Goal: Information Seeking & Learning: Find specific fact

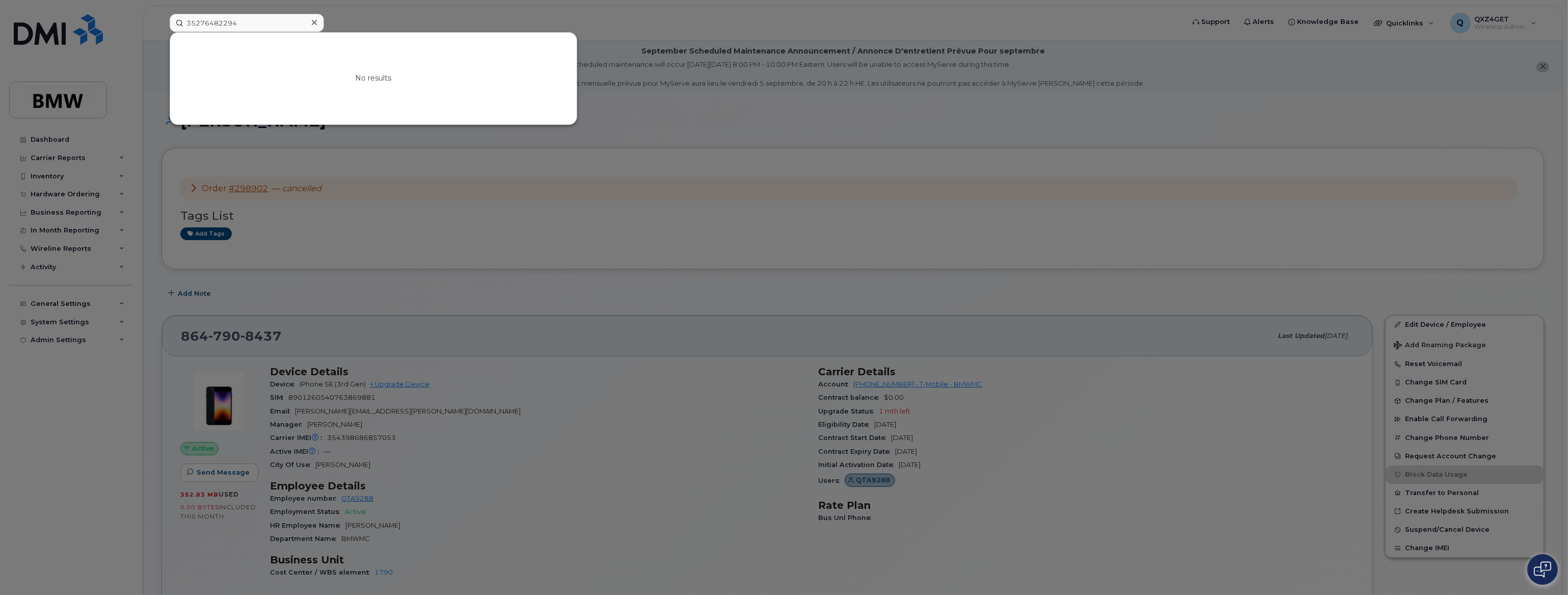
click at [247, 23] on input "35276482294" at bounding box center [247, 23] width 154 height 19
drag, startPoint x: 247, startPoint y: 23, endPoint x: 175, endPoint y: 19, distance: 72.1
click at [175, 19] on input "35276482294" at bounding box center [247, 23] width 154 height 19
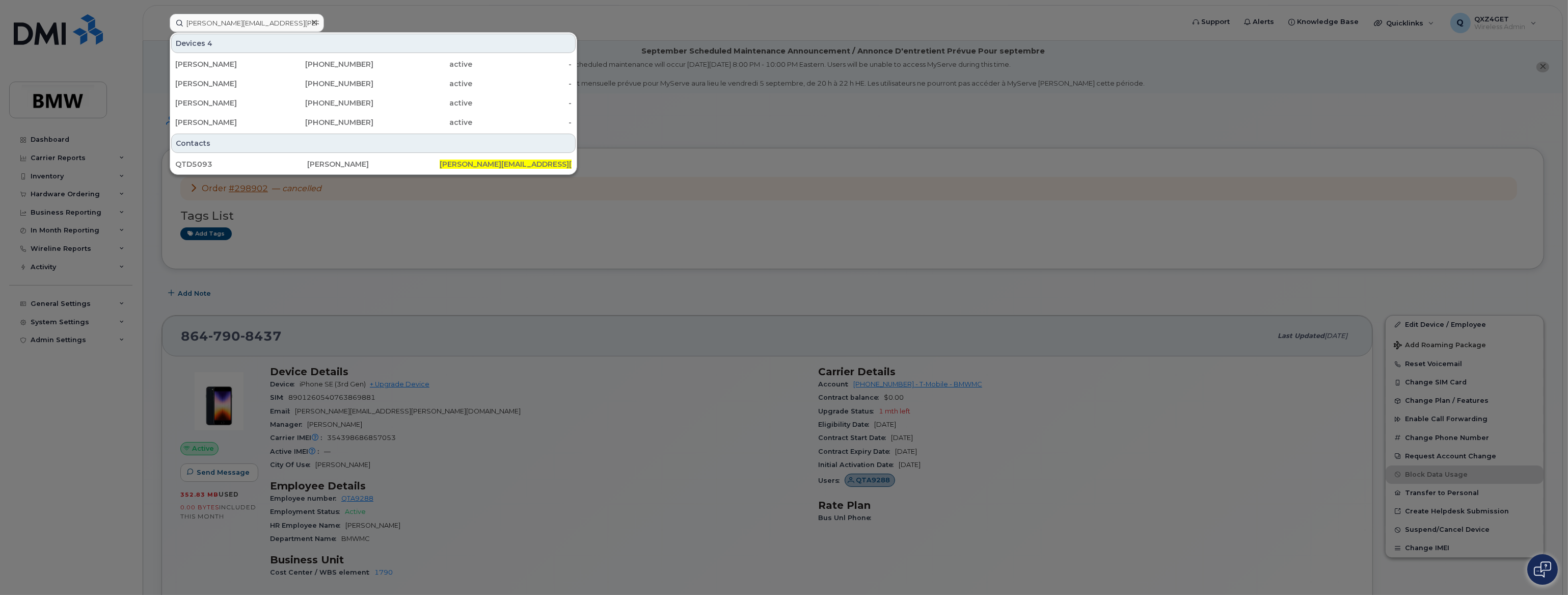
type input "[PERSON_NAME][EMAIL_ADDRESS][PERSON_NAME][DOMAIN_NAME]"
click at [316, 22] on icon at bounding box center [314, 23] width 5 height 8
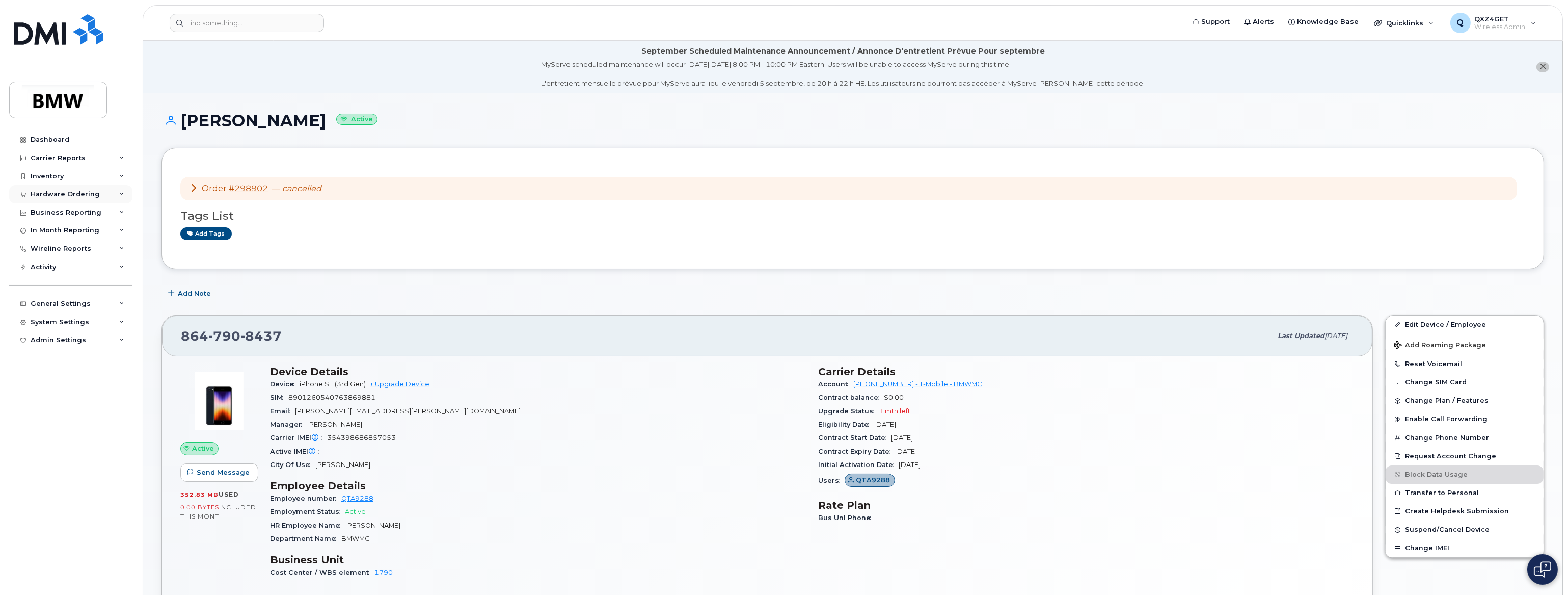
click at [74, 192] on div "Hardware Ordering" at bounding box center [65, 194] width 69 height 8
click at [44, 231] on div "Orders" at bounding box center [47, 232] width 25 height 9
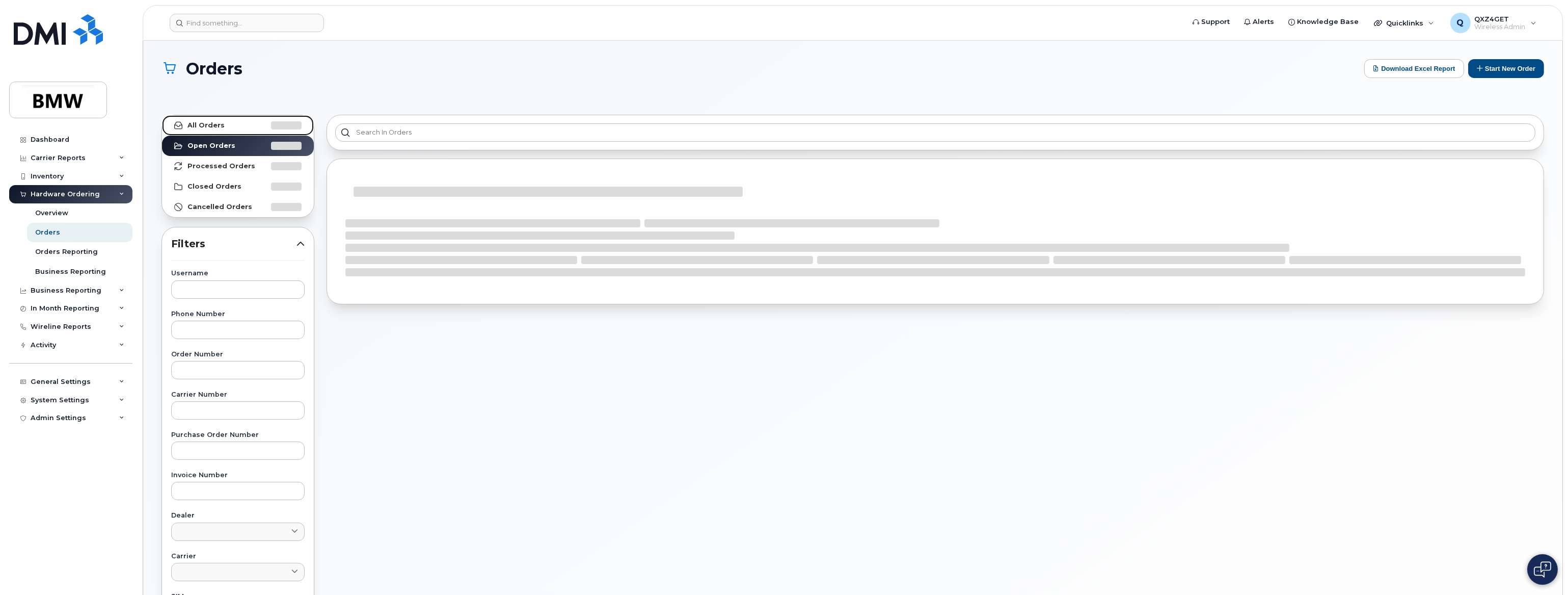
click at [215, 127] on strong "All Orders" at bounding box center [206, 125] width 37 height 8
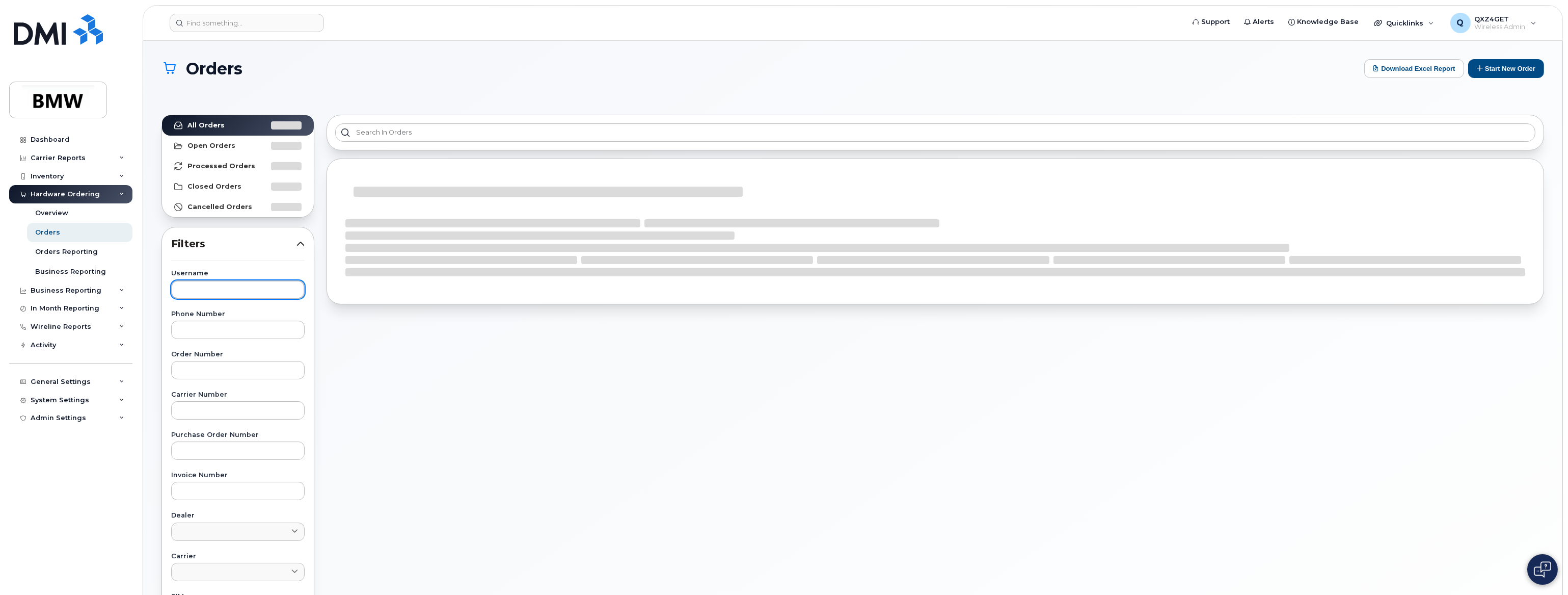
click at [215, 283] on input "text" at bounding box center [238, 290] width 134 height 19
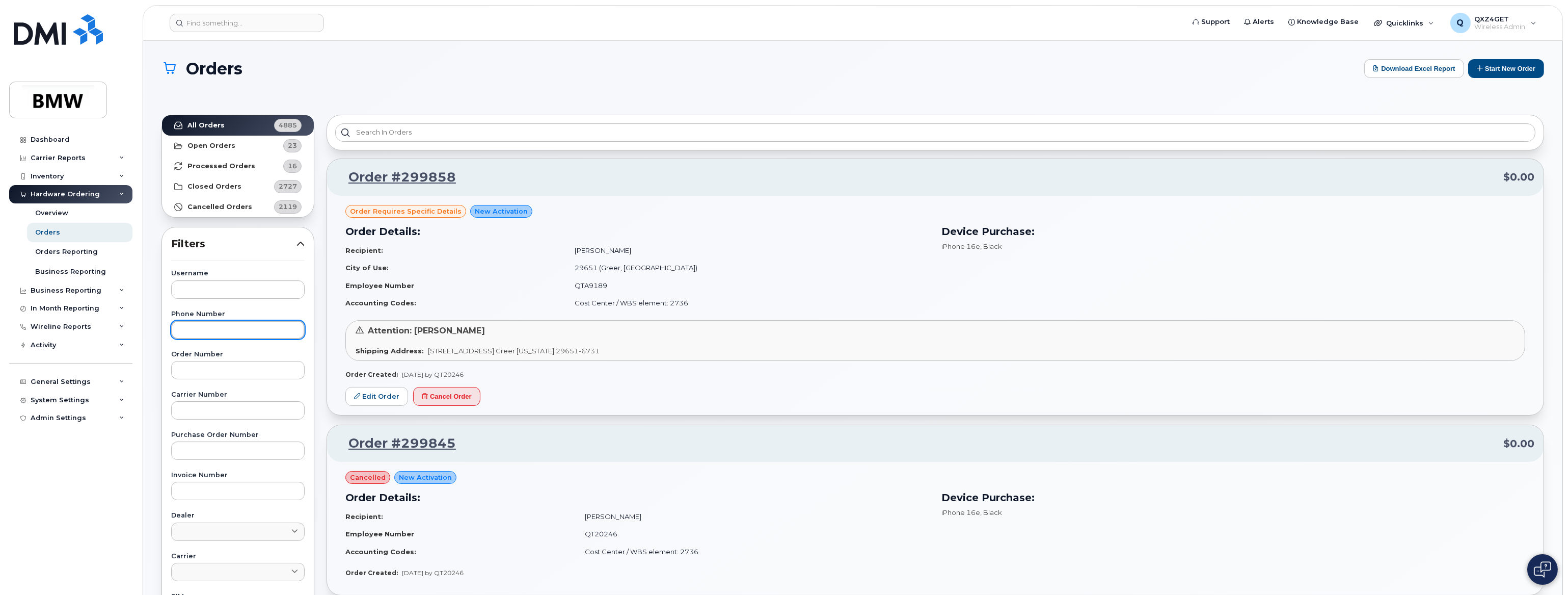
click at [202, 324] on input "text" at bounding box center [238, 330] width 134 height 19
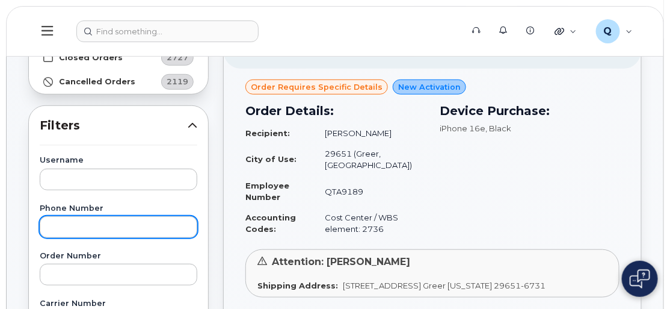
scroll to position [164, 0]
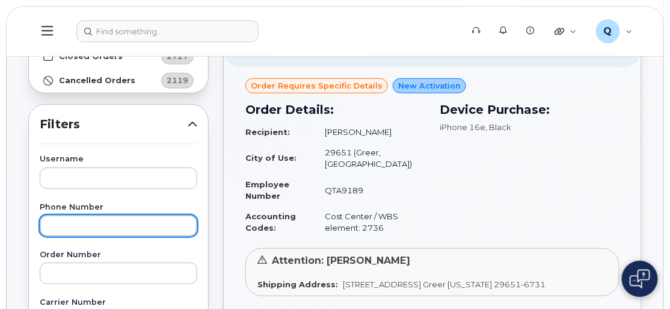
click at [83, 225] on input "text" at bounding box center [119, 226] width 158 height 22
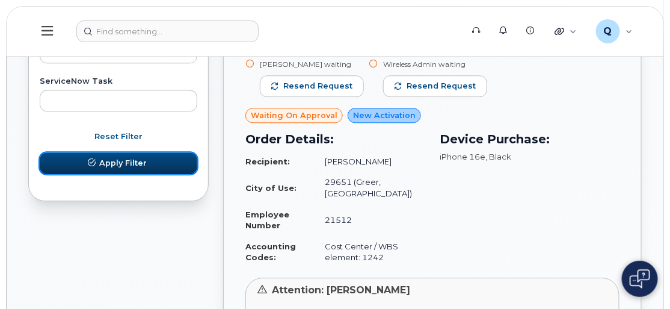
click at [123, 161] on span "Apply Filter" at bounding box center [123, 162] width 48 height 11
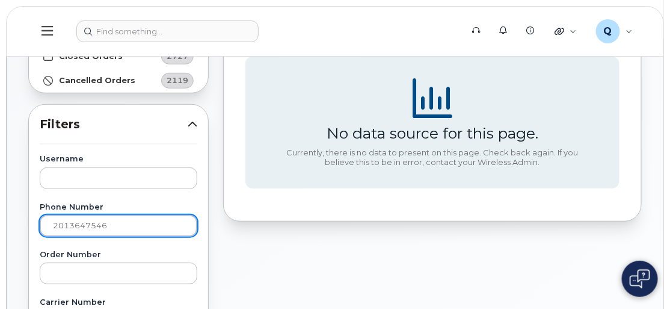
drag, startPoint x: 114, startPoint y: 225, endPoint x: -13, endPoint y: 224, distance: 127.5
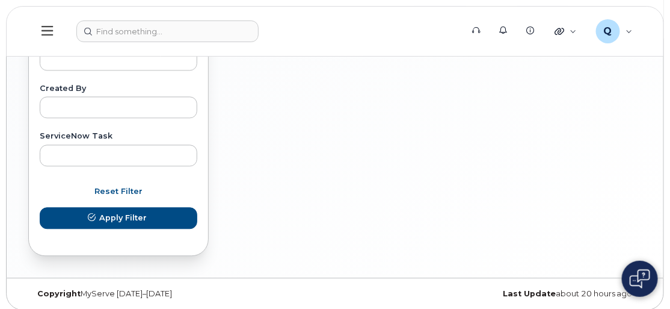
scroll to position [710, 0]
type input "8154749932"
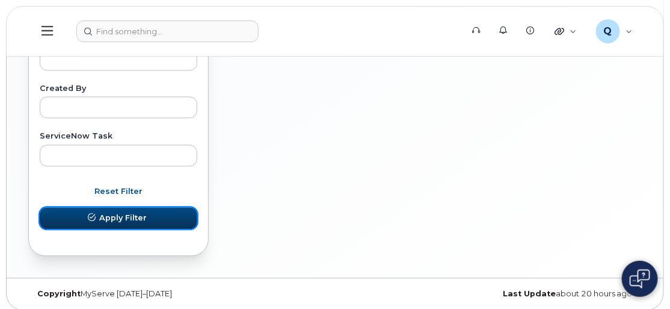
click at [130, 214] on span "Apply Filter" at bounding box center [123, 217] width 48 height 11
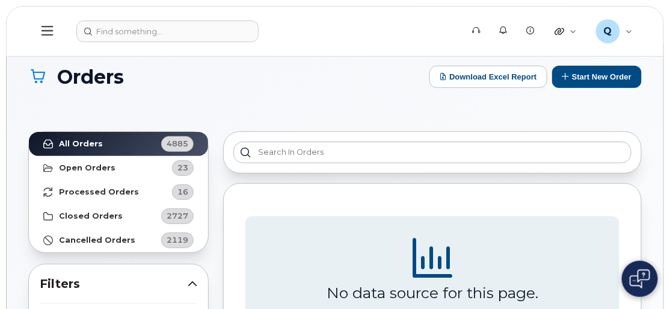
scroll to position [0, 0]
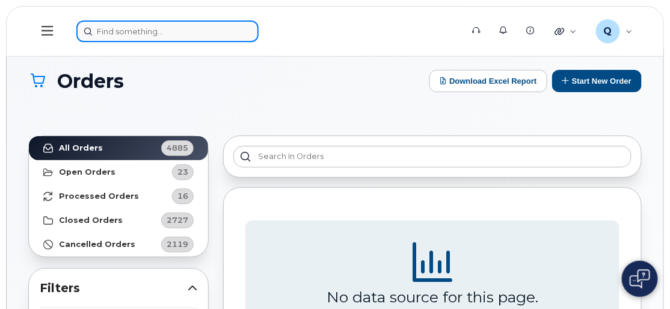
click at [133, 33] on input at bounding box center [167, 31] width 182 height 22
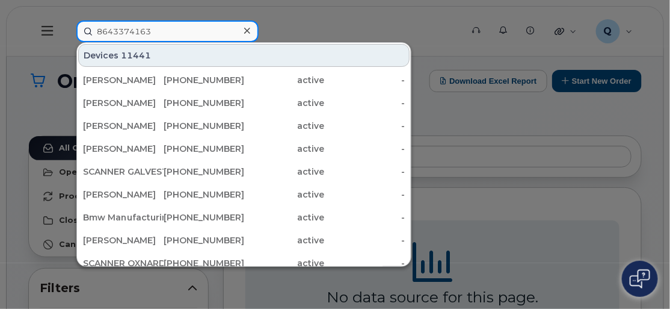
type input "8643374163"
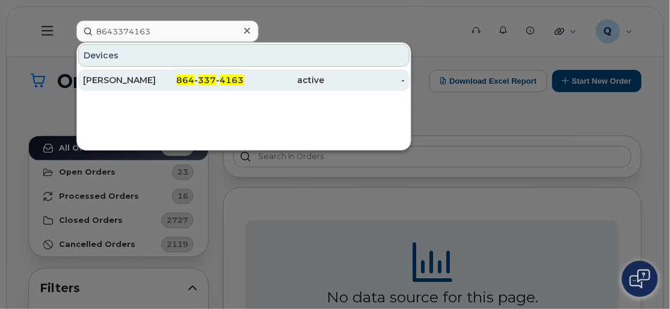
click at [114, 78] on div "Freddie Knox" at bounding box center [123, 80] width 81 height 12
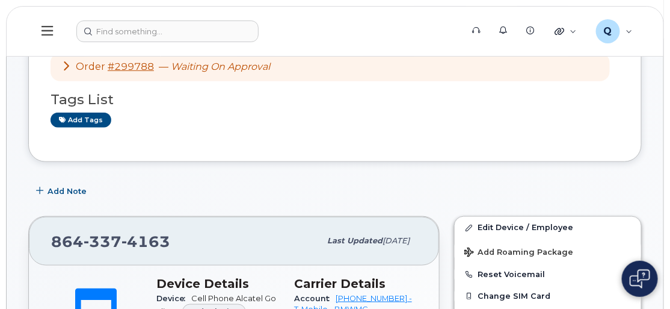
scroll to position [265, 0]
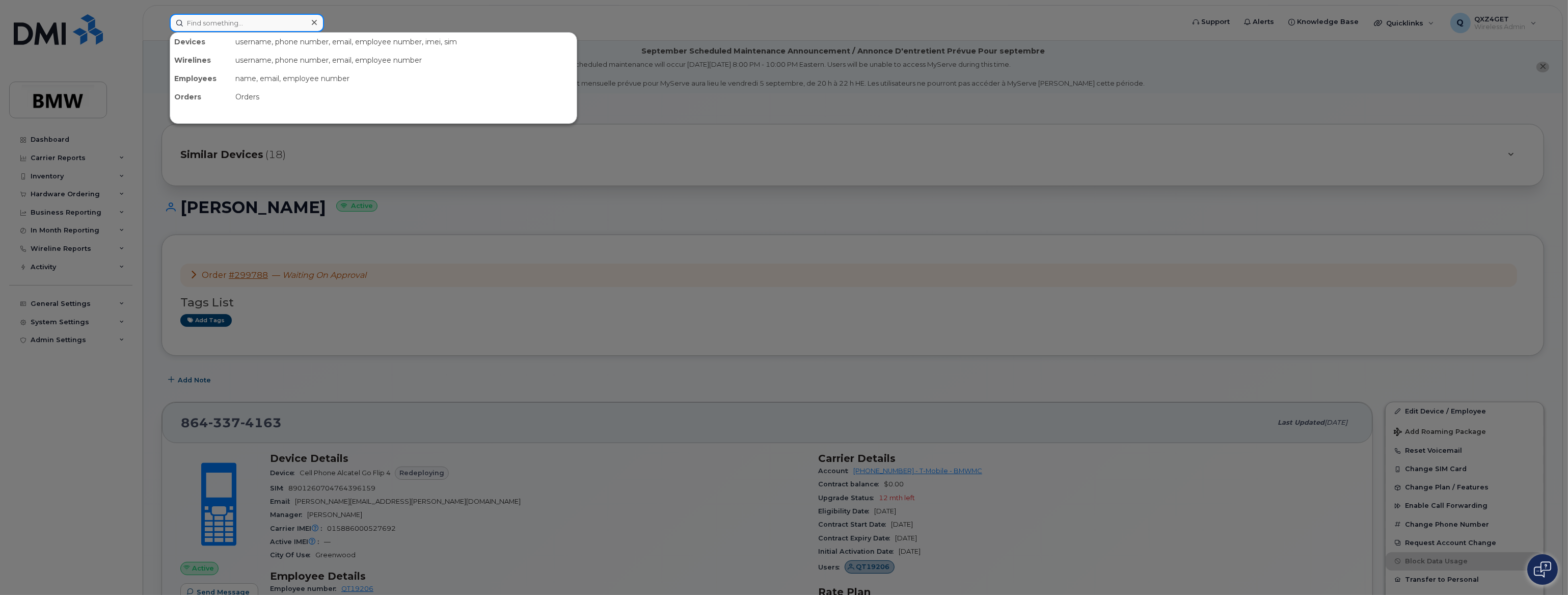
click at [204, 17] on input at bounding box center [247, 23] width 154 height 19
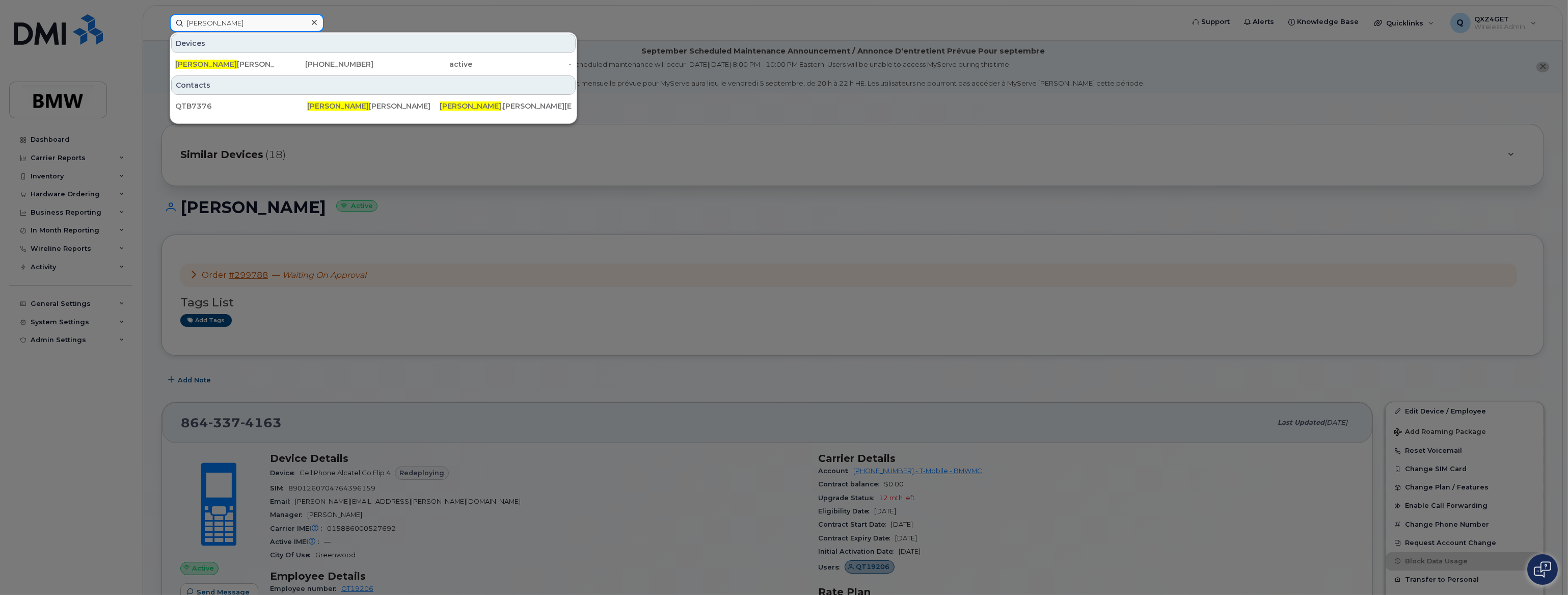
type input "Marlyn"
click at [243, 16] on input "Marlyn" at bounding box center [247, 23] width 154 height 19
drag, startPoint x: 243, startPoint y: 16, endPoint x: 160, endPoint y: 11, distance: 83.2
click at [162, 14] on div "Marlyn Devices Marlyn Owens 864-451-0539 active - Contacts QTB7376 Marlyn Owens…" at bounding box center [673, 23] width 1024 height 19
paste input "8649071522"
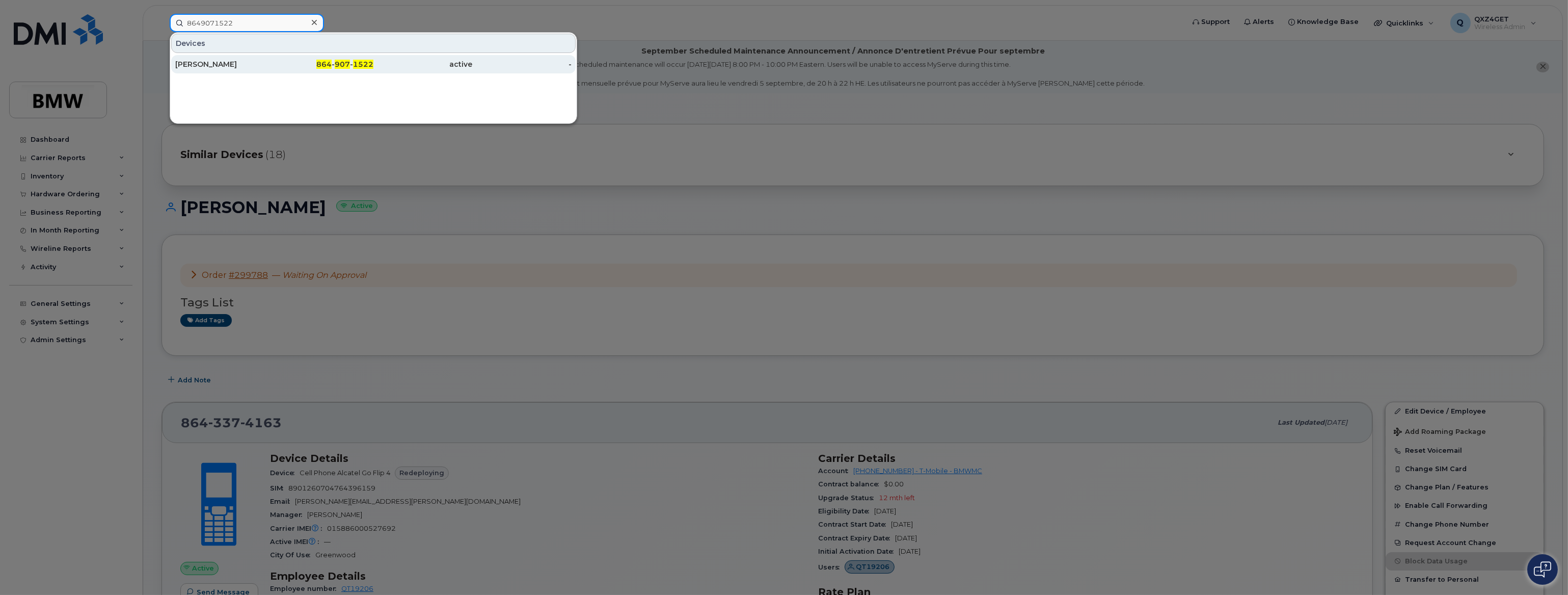
type input "8649071522"
click at [207, 63] on div "[PERSON_NAME]" at bounding box center [224, 64] width 99 height 10
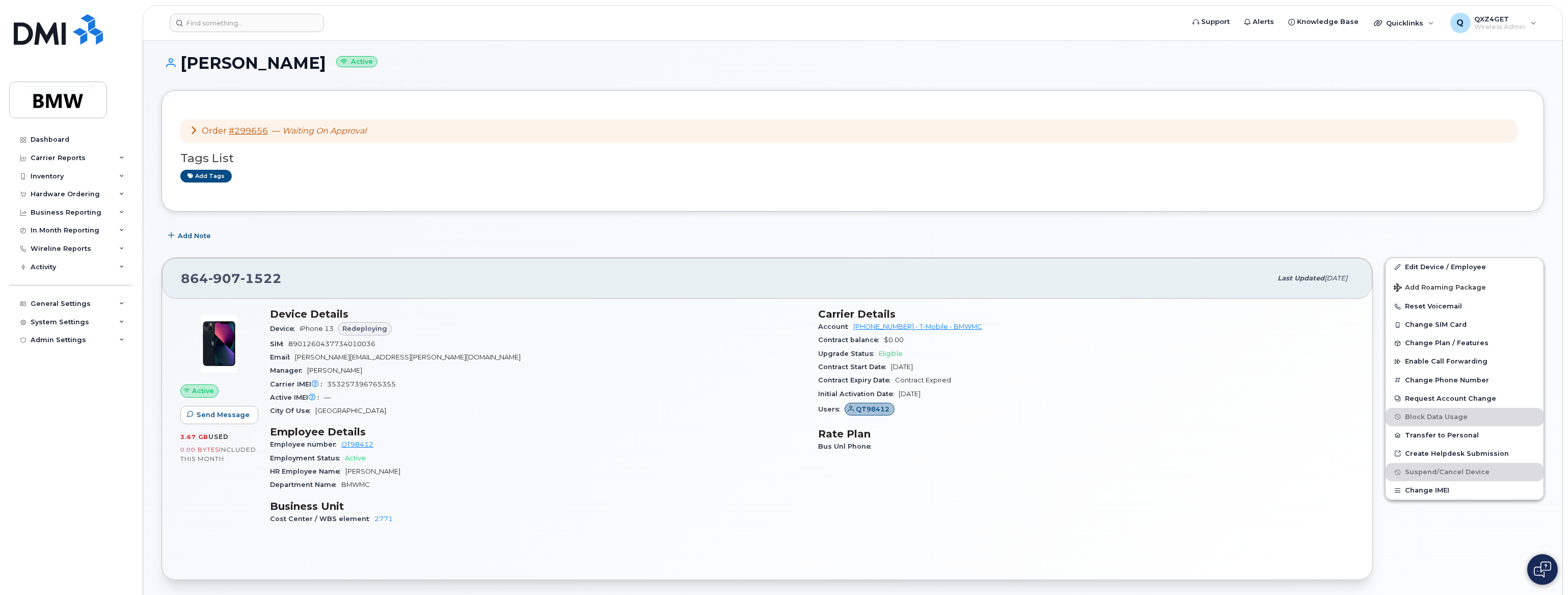
scroll to position [92, 0]
